Goal: Information Seeking & Learning: Learn about a topic

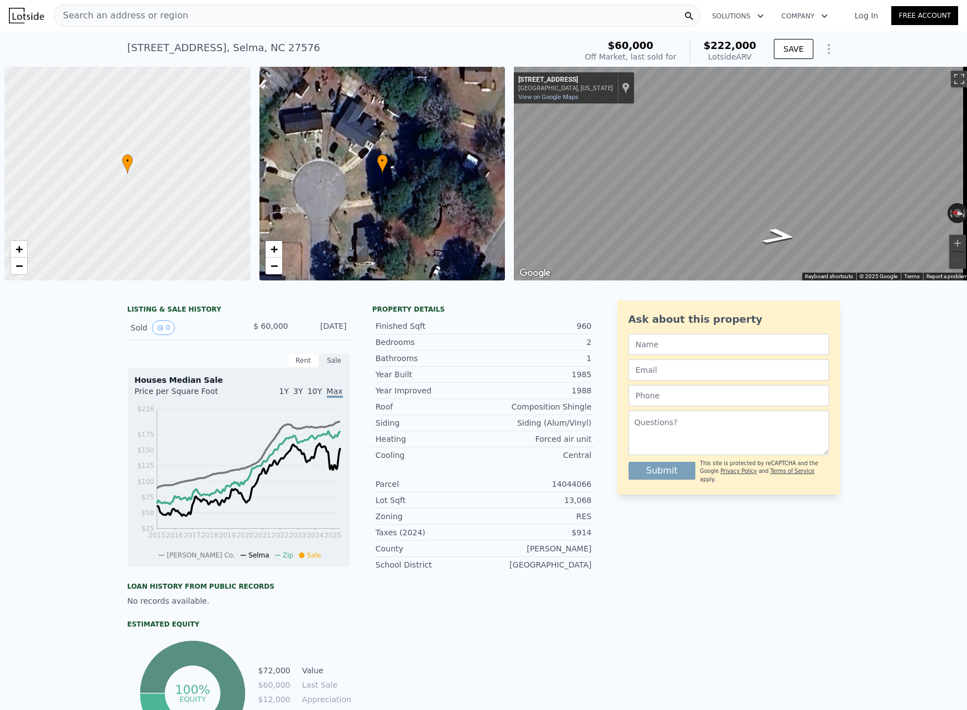
scroll to position [0, 4]
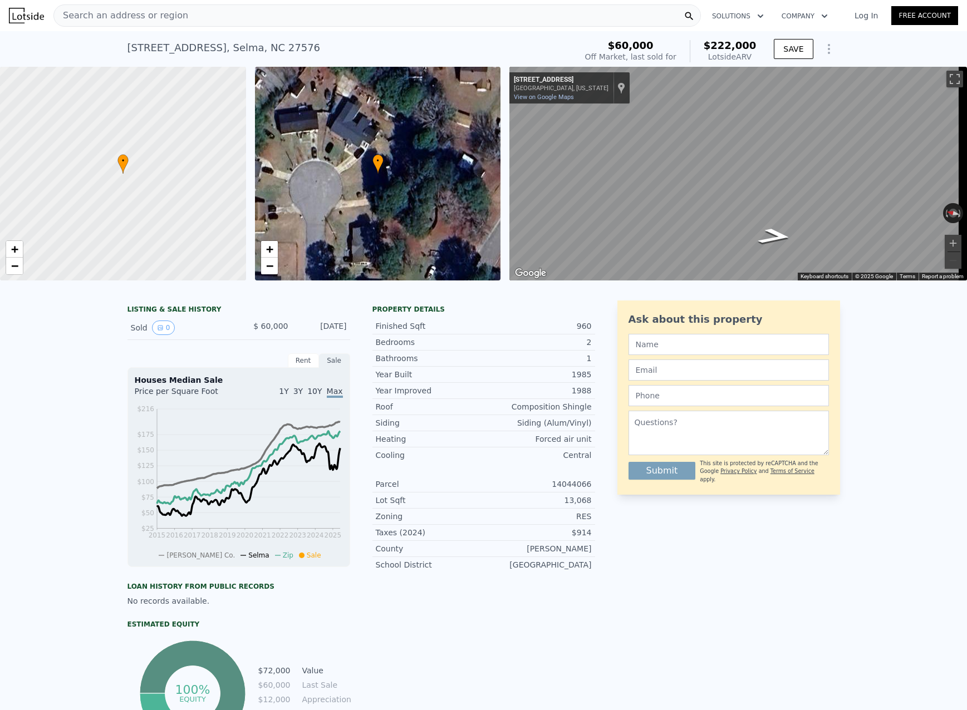
click at [172, 12] on span "Search an address or region" at bounding box center [121, 15] width 134 height 13
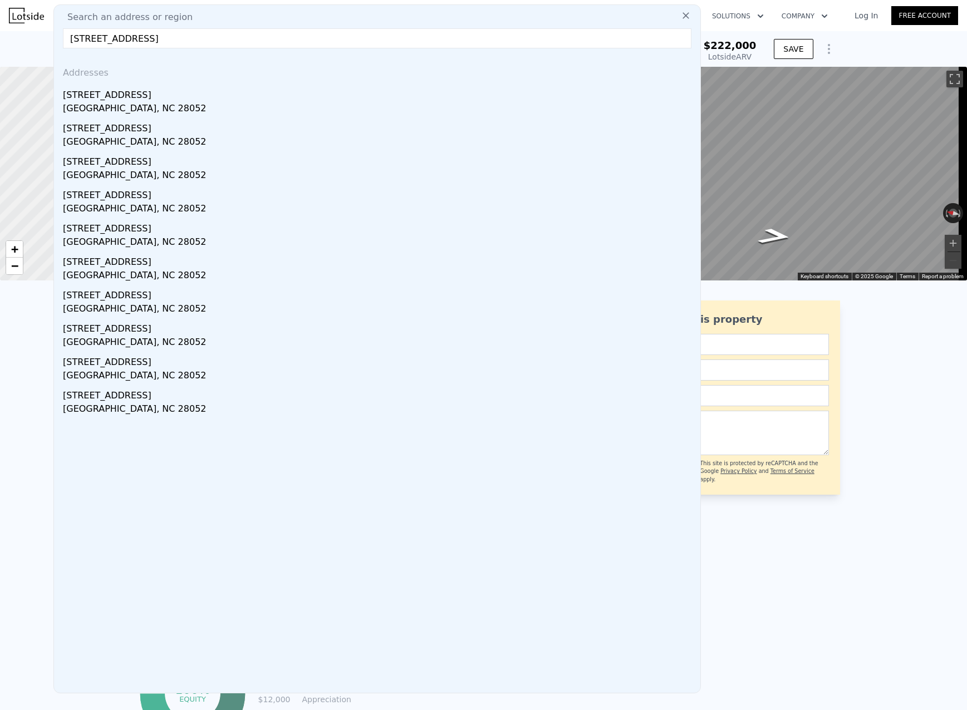
drag, startPoint x: 228, startPoint y: 33, endPoint x: 28, endPoint y: 32, distance: 199.3
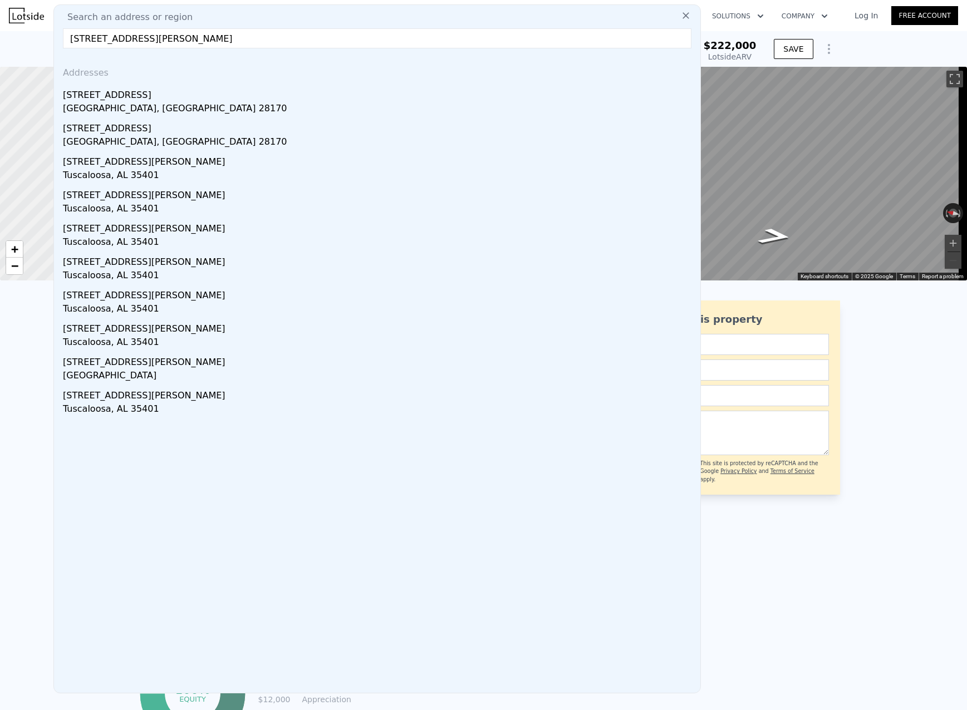
drag, startPoint x: 174, startPoint y: 41, endPoint x: 62, endPoint y: 41, distance: 112.5
click at [62, 41] on div "Search an address or region 841 w wall st, wade Addresses 2449 W Wall St Wadesb…" at bounding box center [377, 348] width 648 height 689
paste input "W Wall St # 857, Wadesboro, NC"
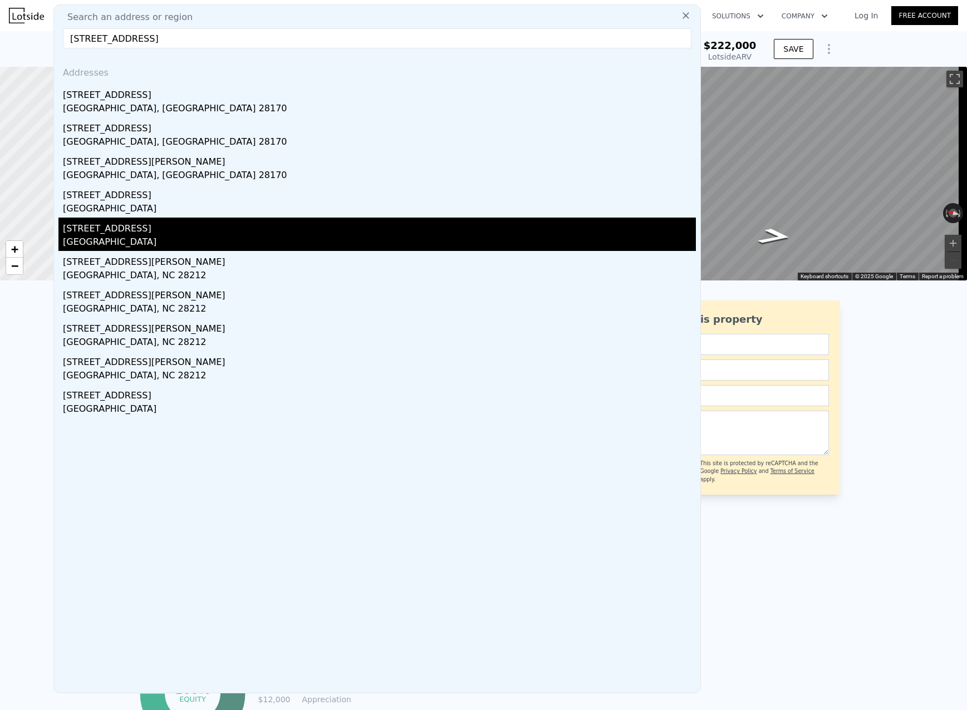
type input "841 W Wall St # 857, Wadesboro, NC"
click at [303, 236] on div "Anson County, NC 28091" at bounding box center [379, 244] width 633 height 16
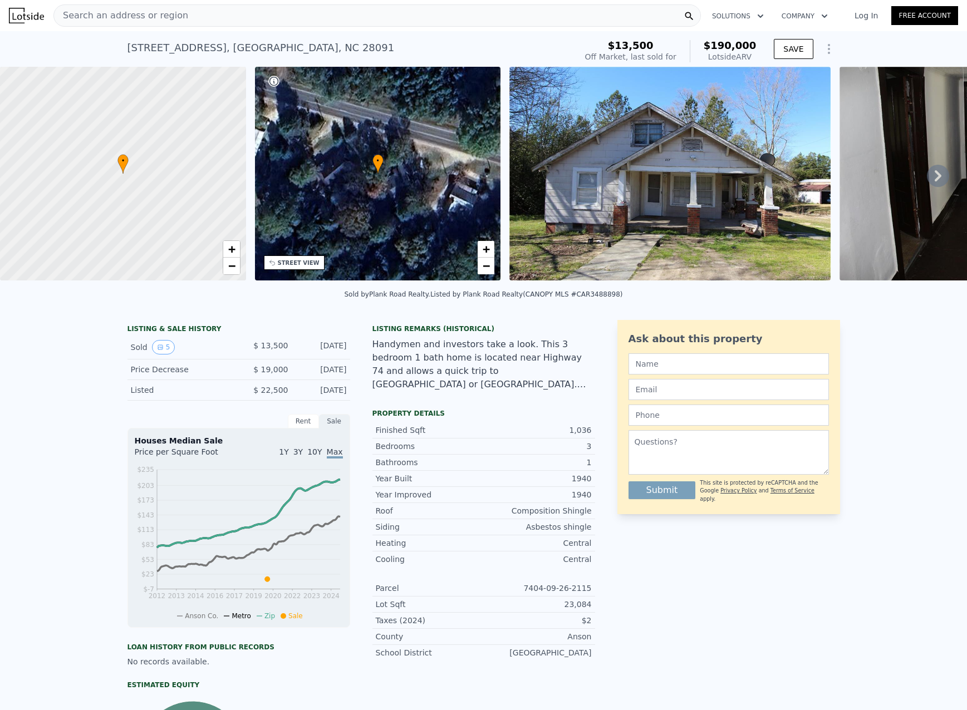
click at [445, 361] on div "Handymen and investors take a look. This 3 bedroom 1 bath home is located near …" at bounding box center [483, 364] width 223 height 53
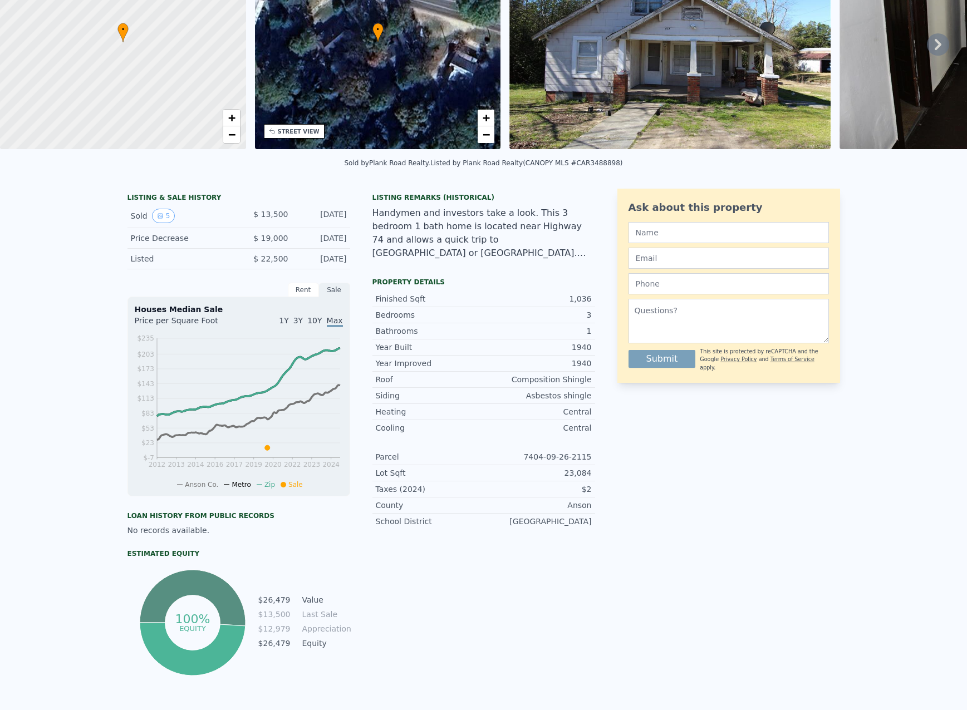
scroll to position [4, 0]
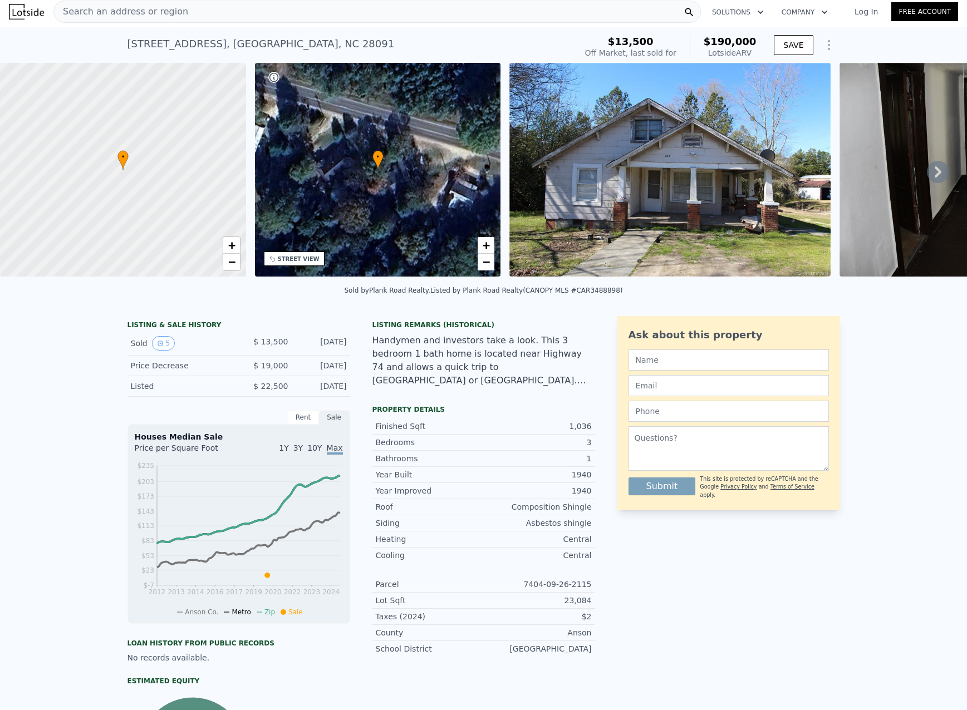
click at [172, 13] on span "Search an address or region" at bounding box center [121, 11] width 134 height 13
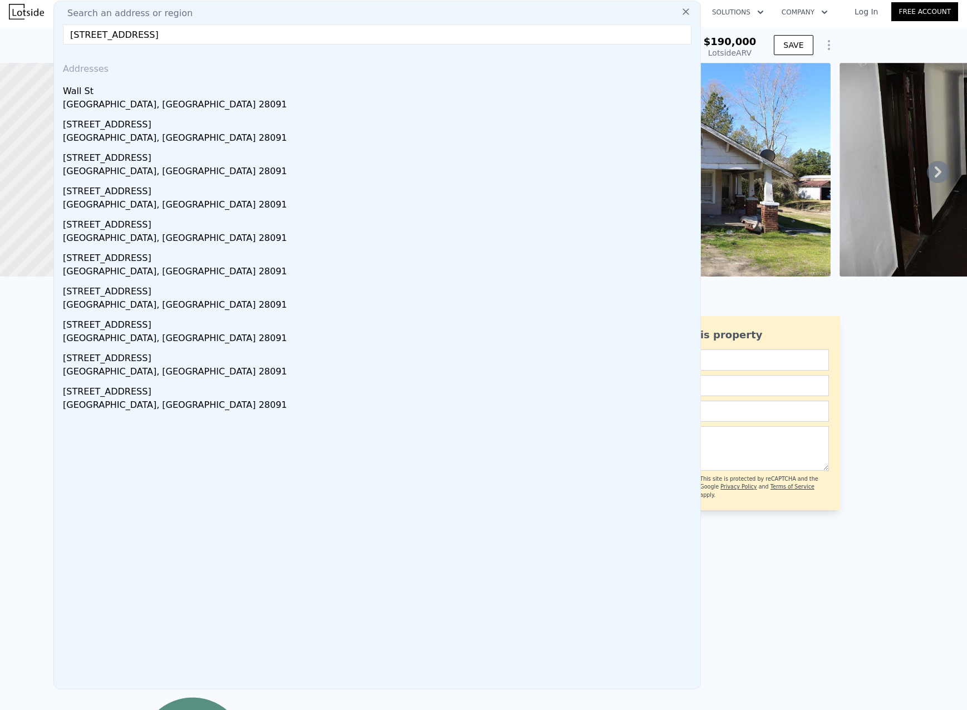
type input "841 W Wall St Lilesville, NC 28091"
click at [247, 602] on div "Addresses Wall St Lilesville, NC 28091 415 E Wall St Lilesville, NC 28091 114 W…" at bounding box center [377, 371] width 646 height 636
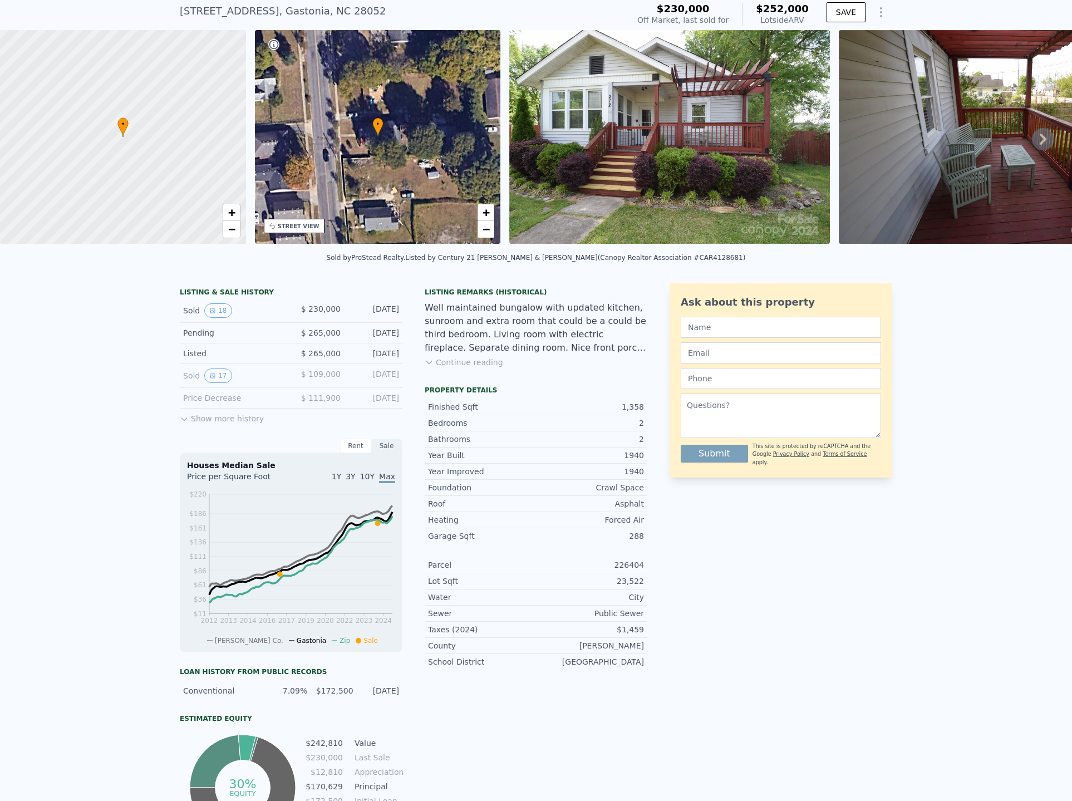
scroll to position [4, 0]
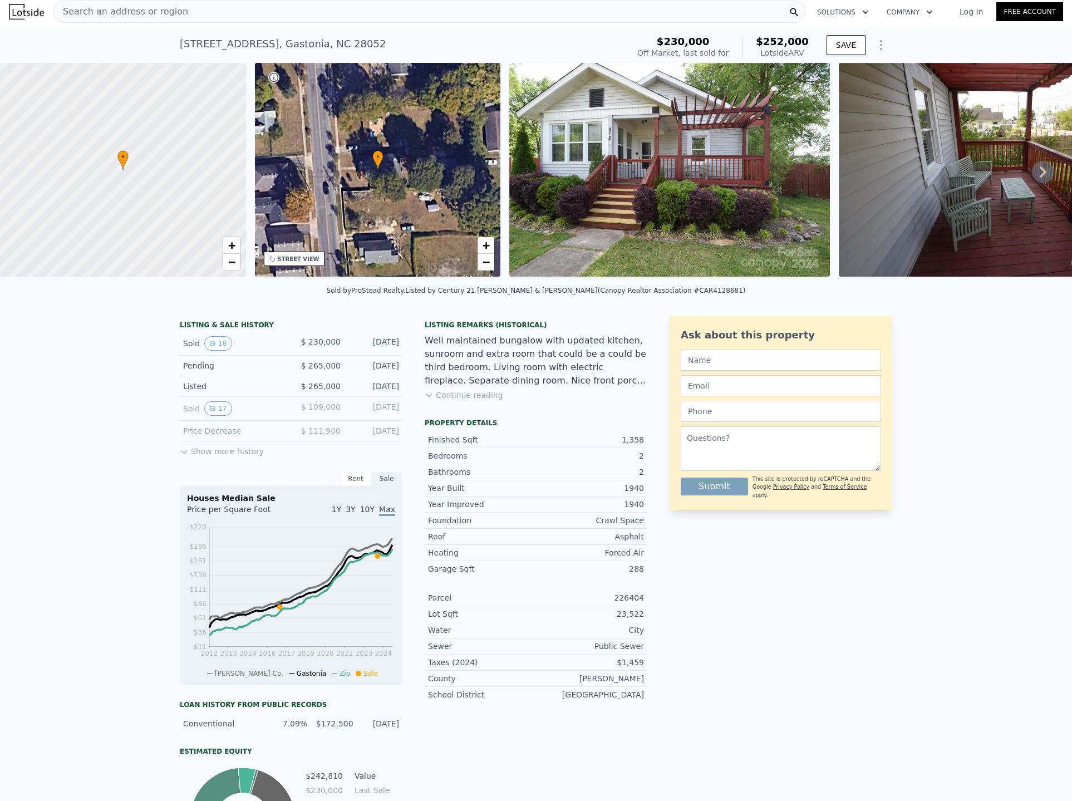
click at [444, 401] on button "Continue reading" at bounding box center [464, 395] width 79 height 11
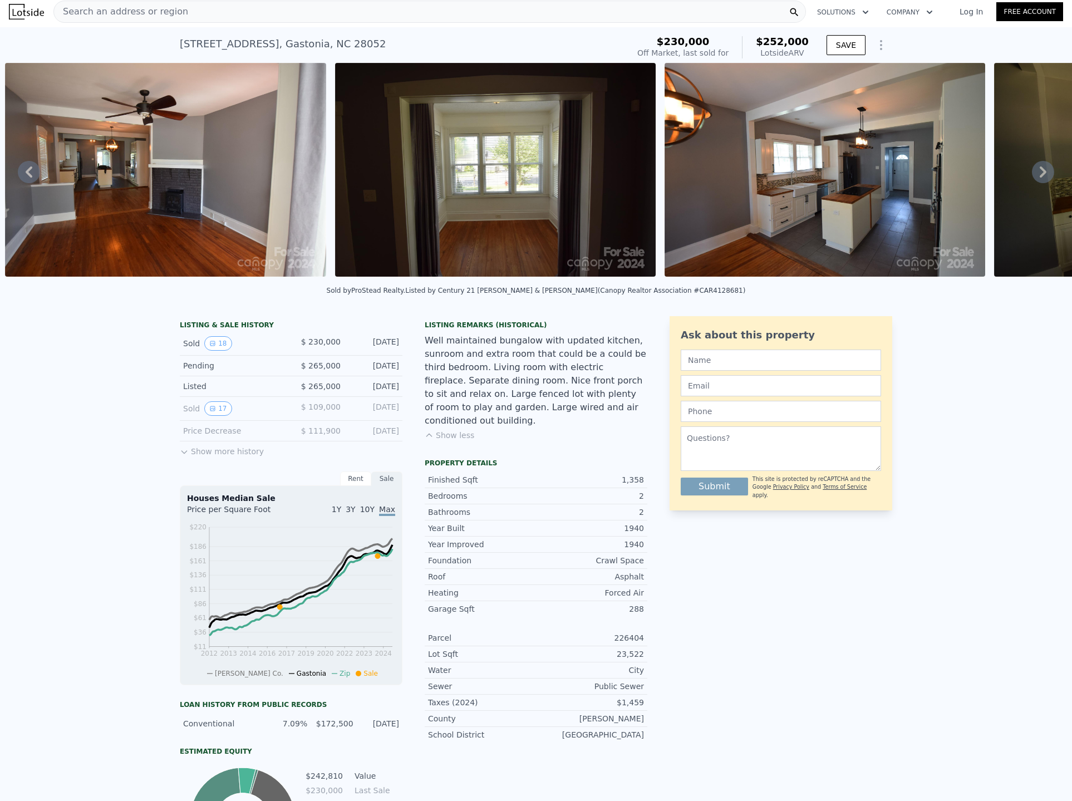
scroll to position [0, 1169]
click at [341, 278] on div at bounding box center [495, 172] width 330 height 218
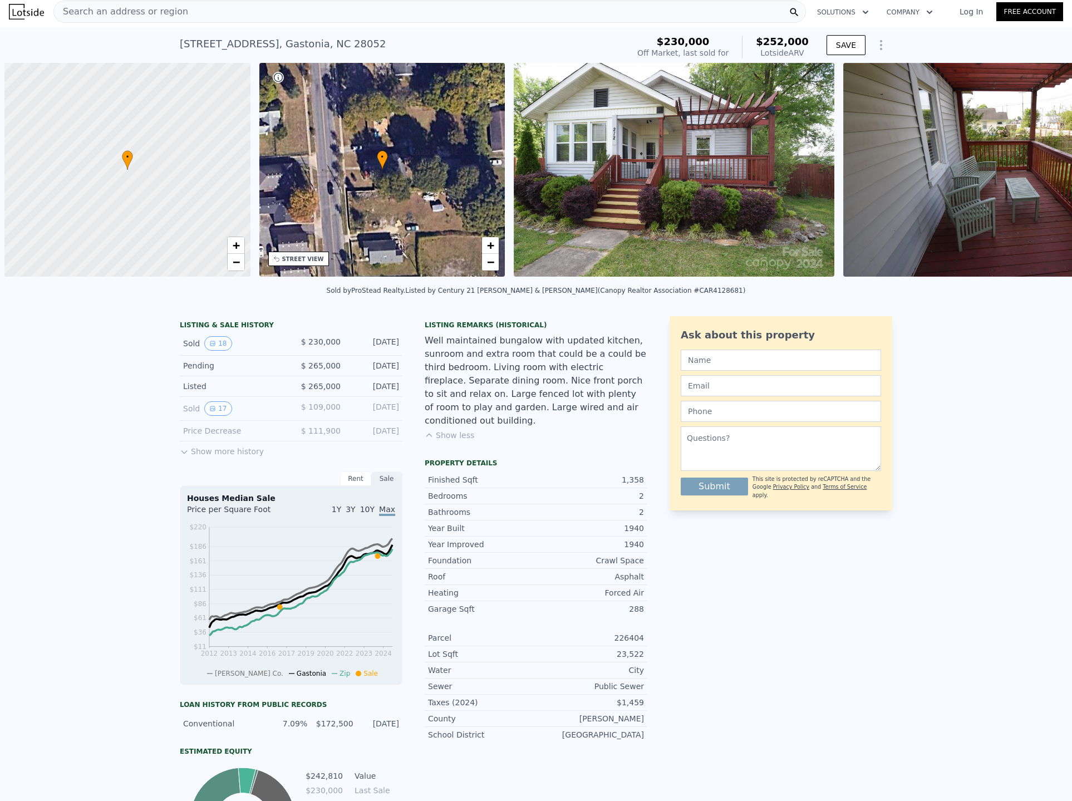
scroll to position [0, 4]
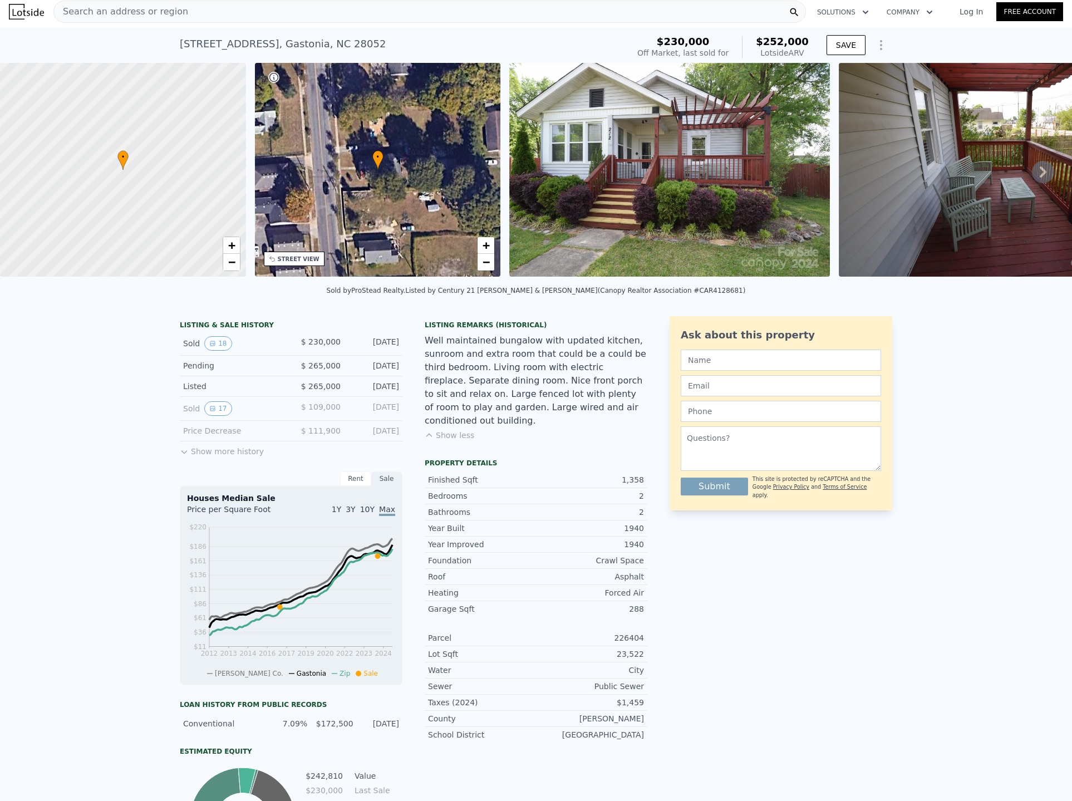
click at [449, 430] on button "Show less" at bounding box center [450, 435] width 50 height 11
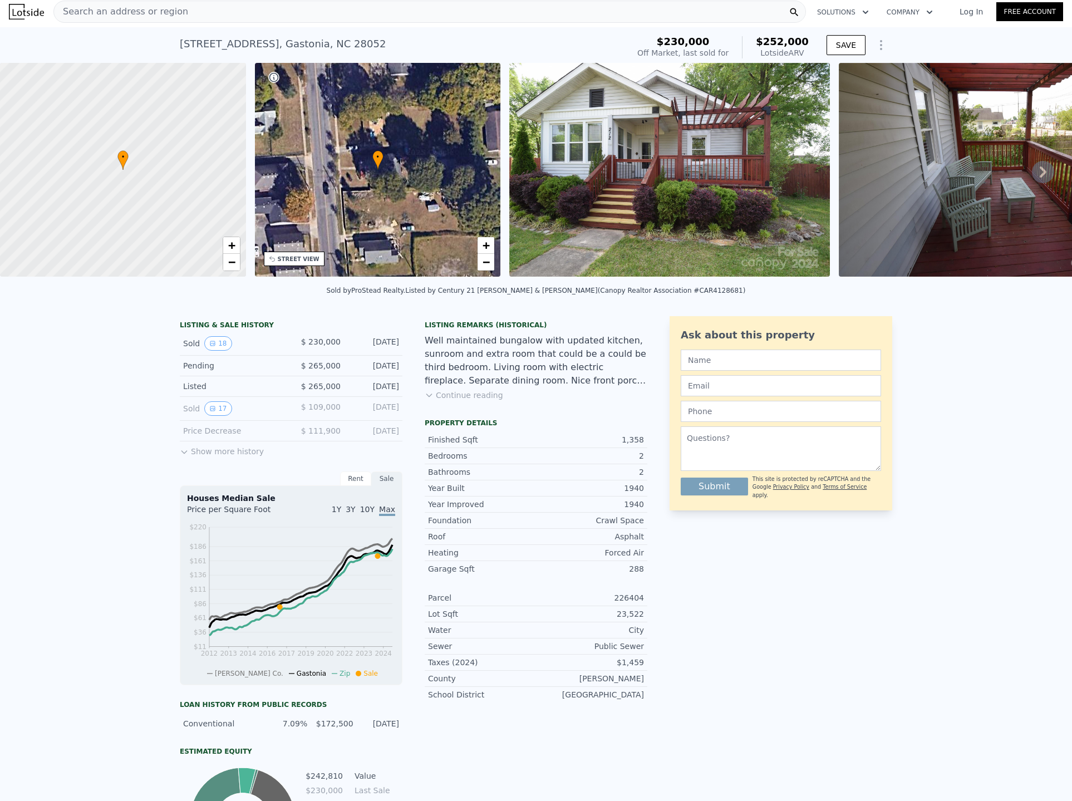
click at [454, 401] on button "Continue reading" at bounding box center [464, 395] width 79 height 11
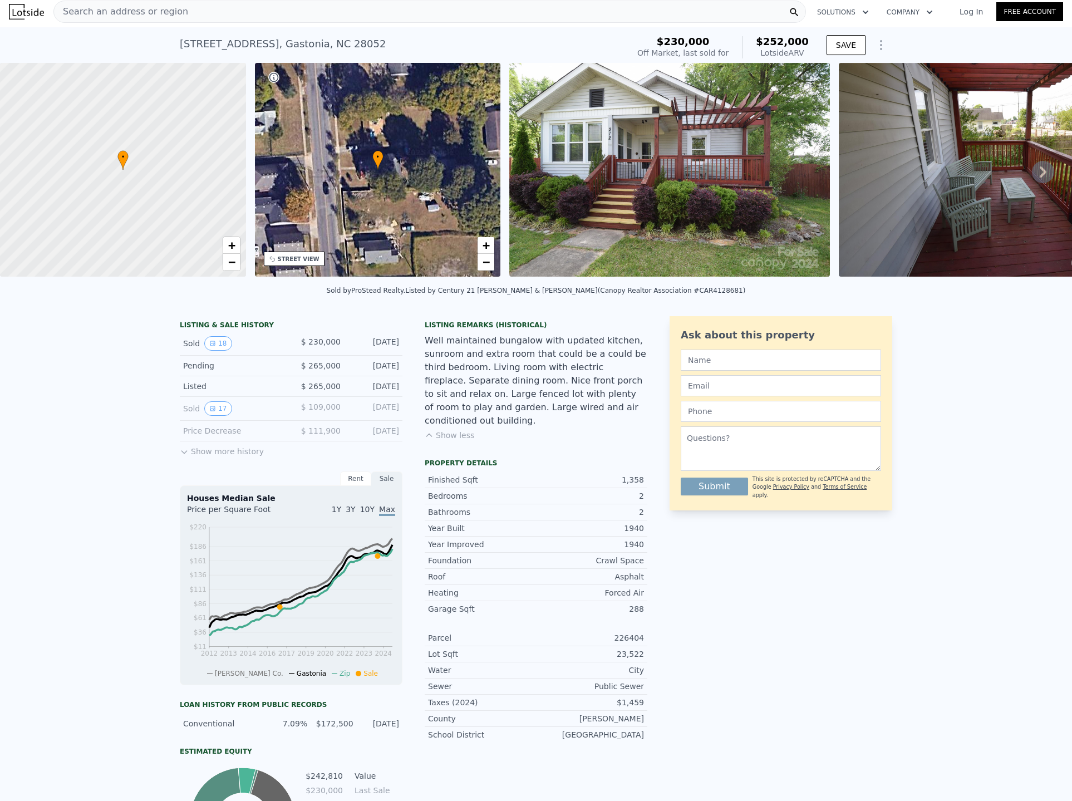
drag, startPoint x: 453, startPoint y: 403, endPoint x: 534, endPoint y: 384, distance: 82.8
click at [534, 384] on div "Well maintained bungalow with updated kitchen, sunroom and extra room that coul…" at bounding box center [536, 381] width 223 height 94
